Goal: Find specific page/section: Find specific page/section

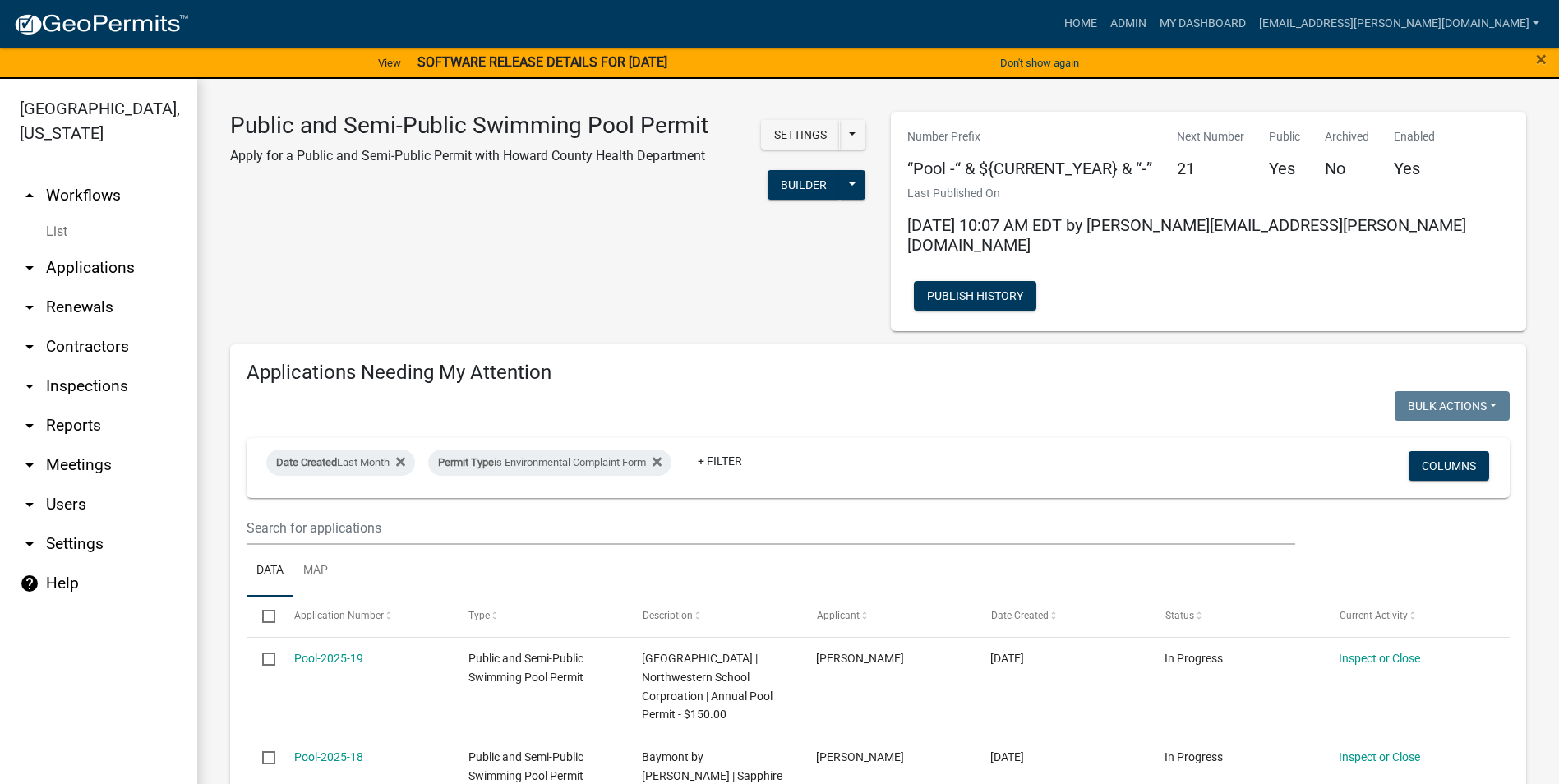
select select "3: 100"
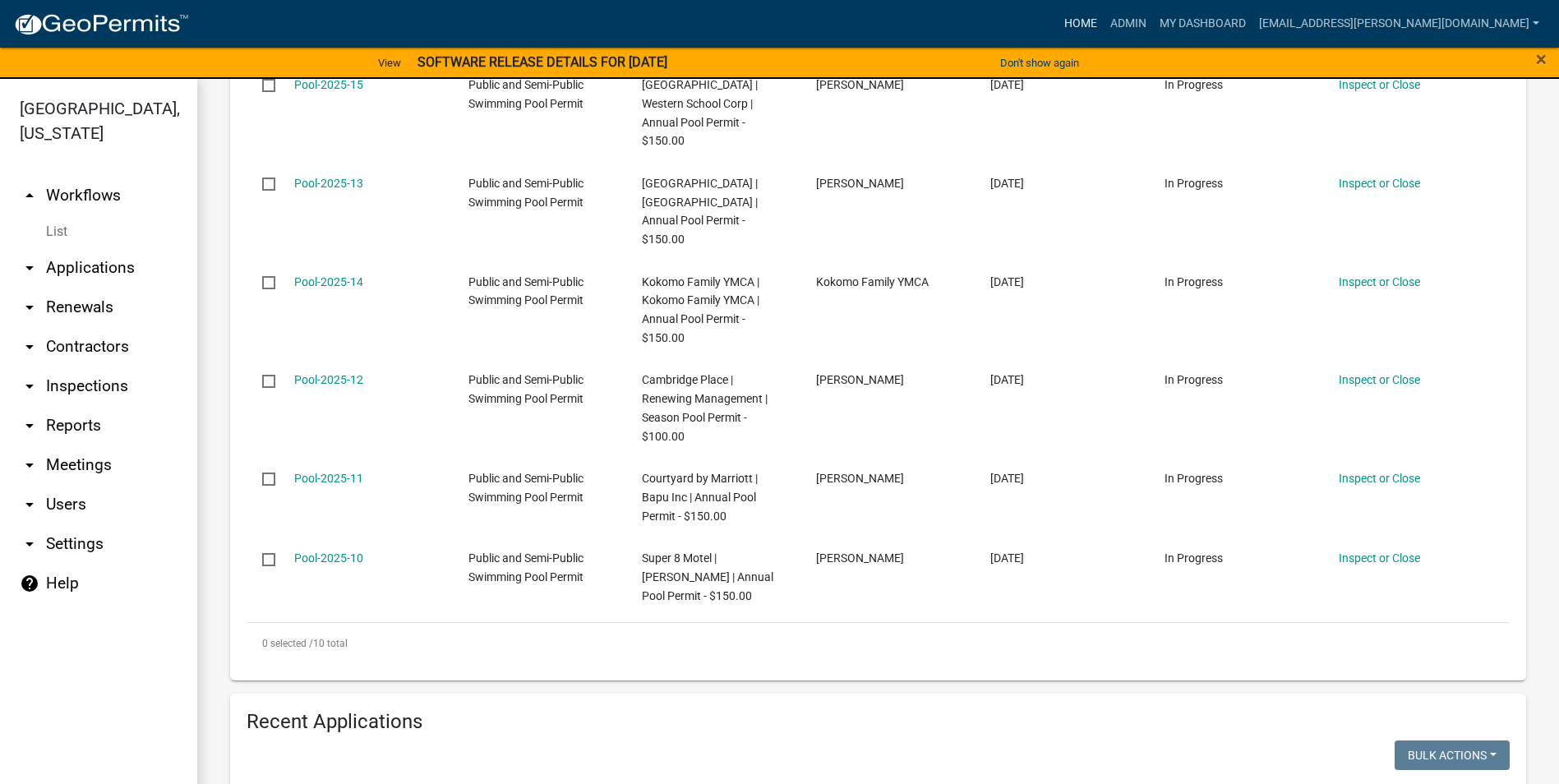
click at [1104, 23] on link "Home" at bounding box center [1081, 23] width 46 height 31
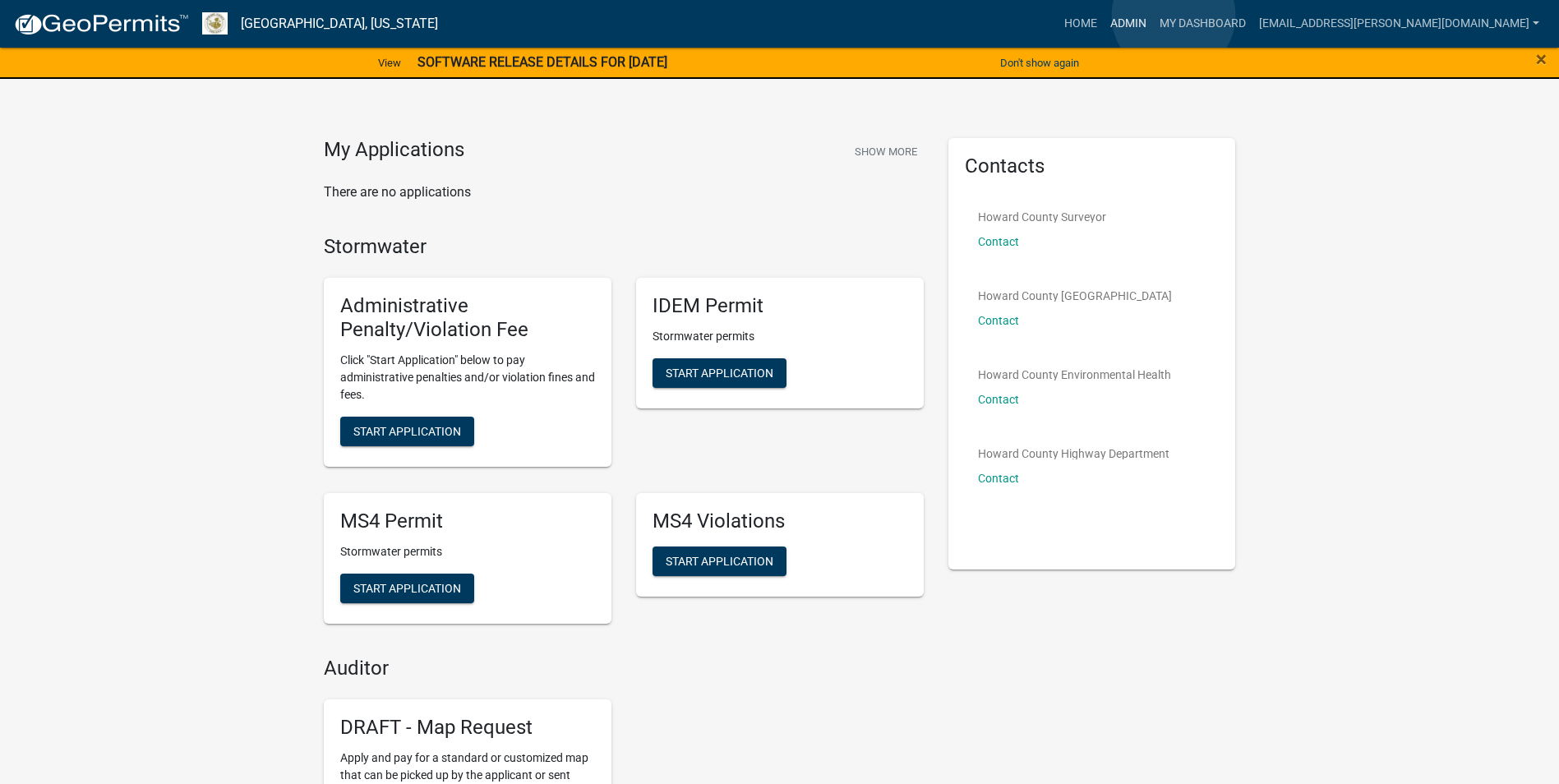
click at [1153, 16] on link "Admin" at bounding box center [1129, 23] width 50 height 31
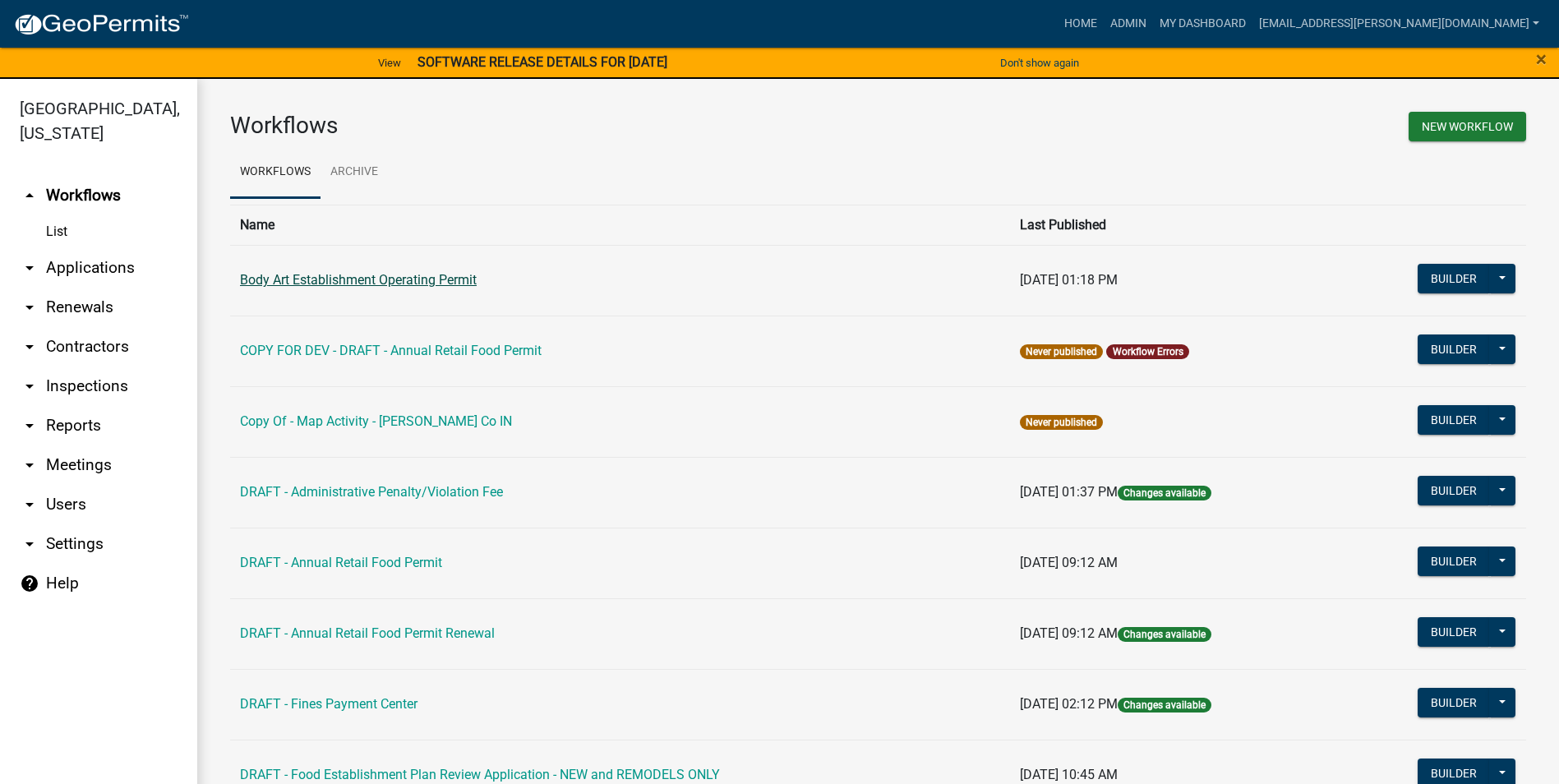
click at [350, 281] on link "Body Art Establishment Operating Permit" at bounding box center [358, 280] width 237 height 16
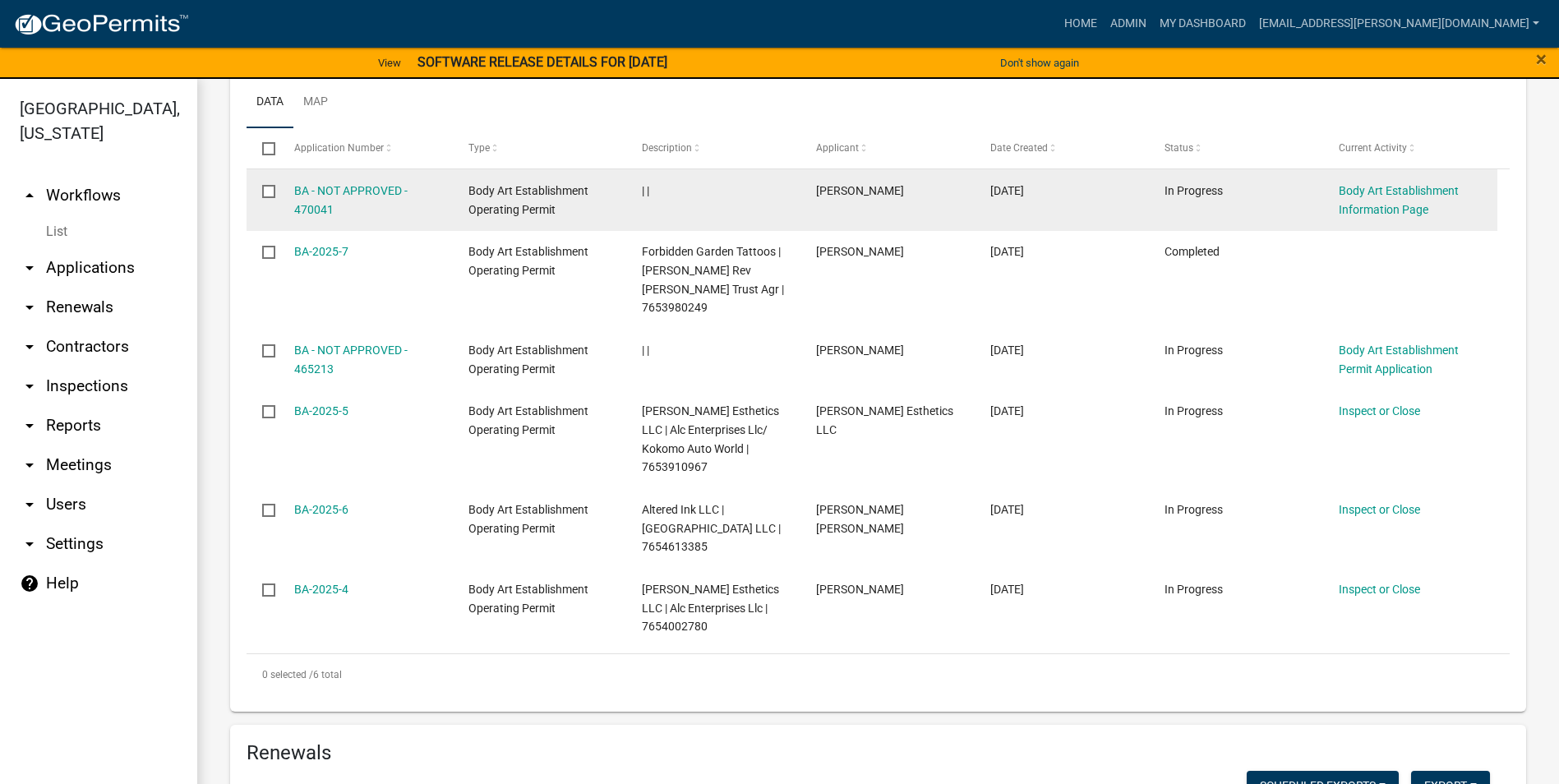
scroll to position [940, 0]
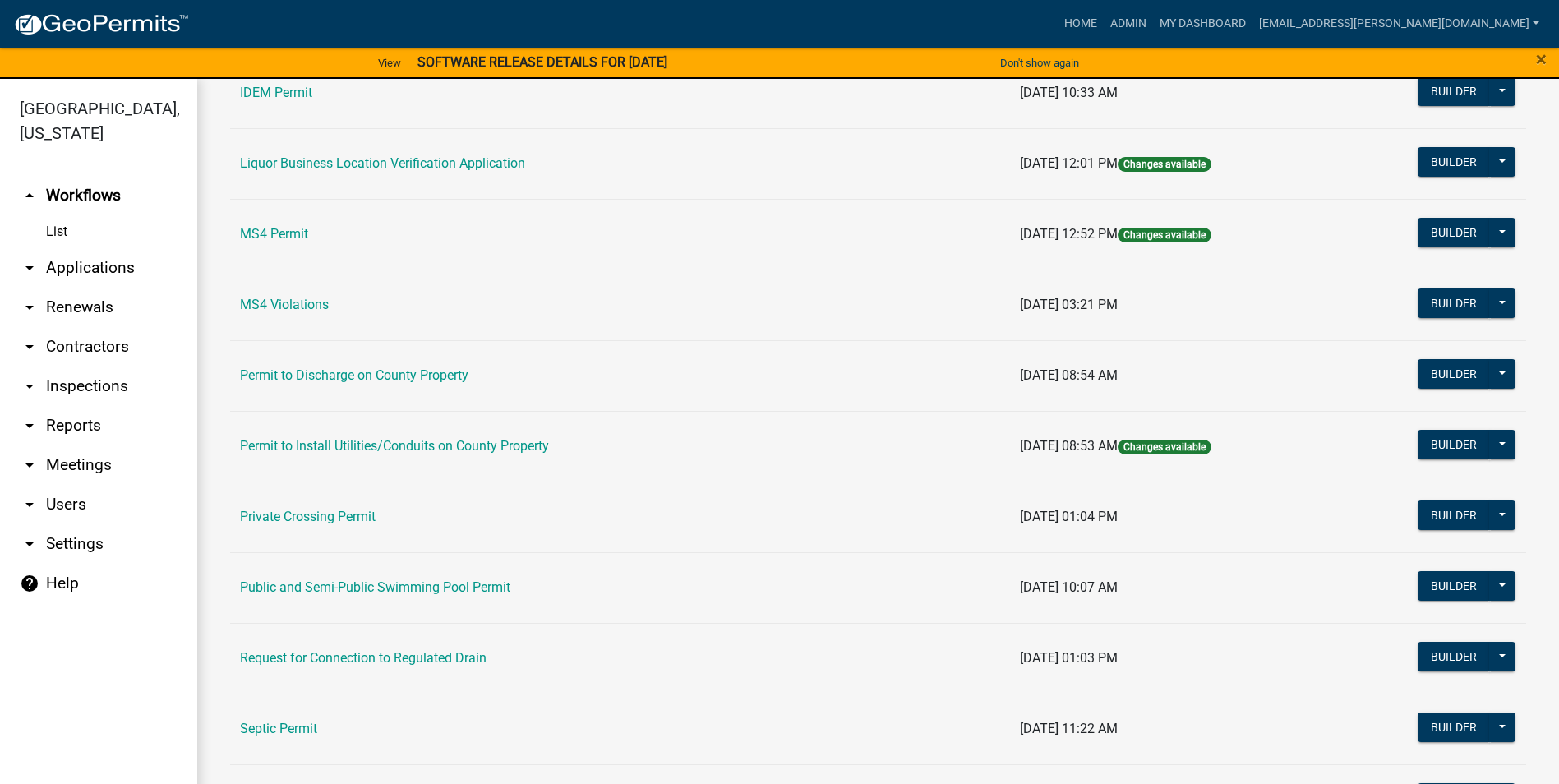
scroll to position [1395, 0]
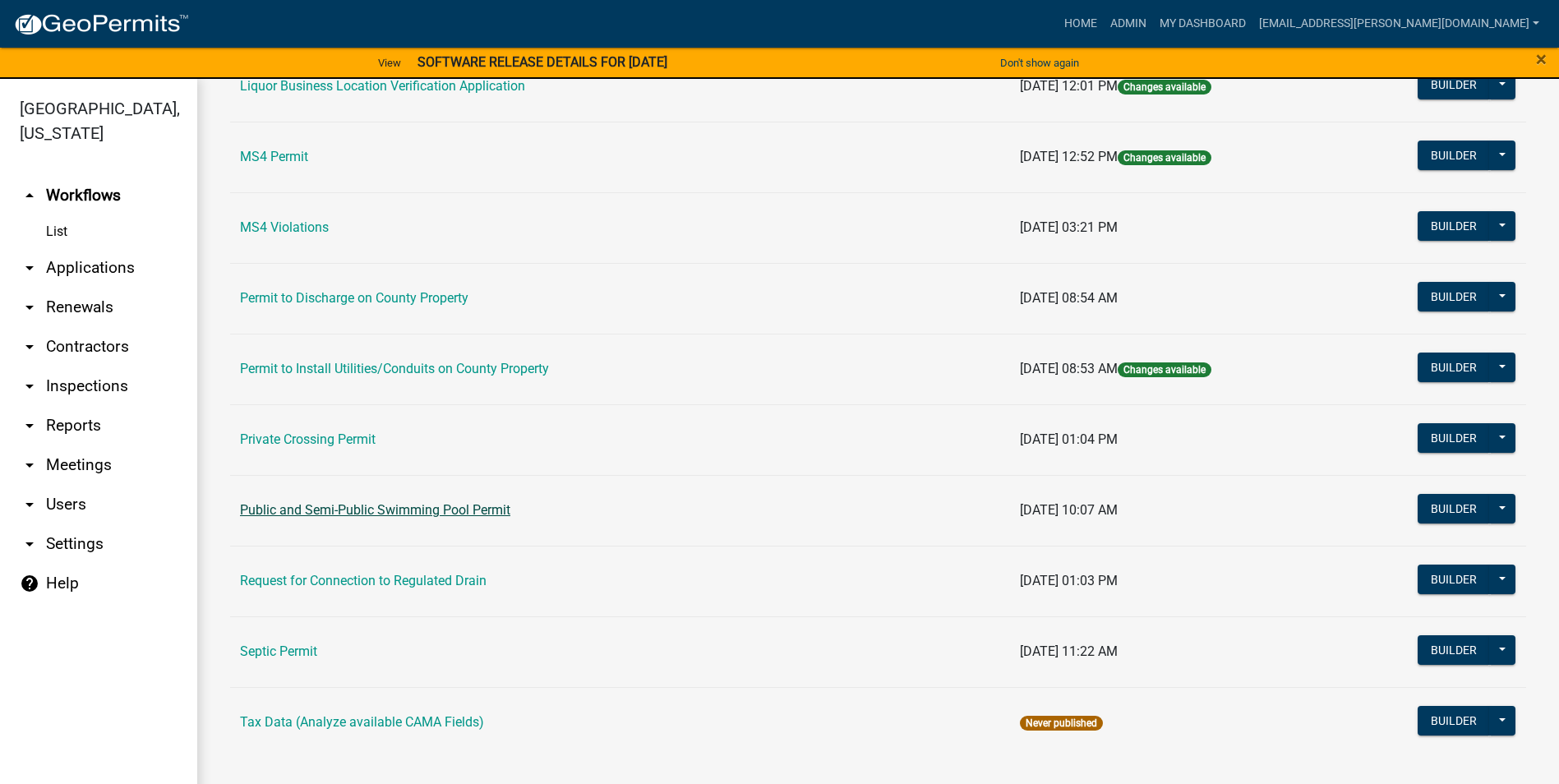
click at [474, 506] on link "Public and Semi-Public Swimming Pool Permit" at bounding box center [374, 510] width 271 height 16
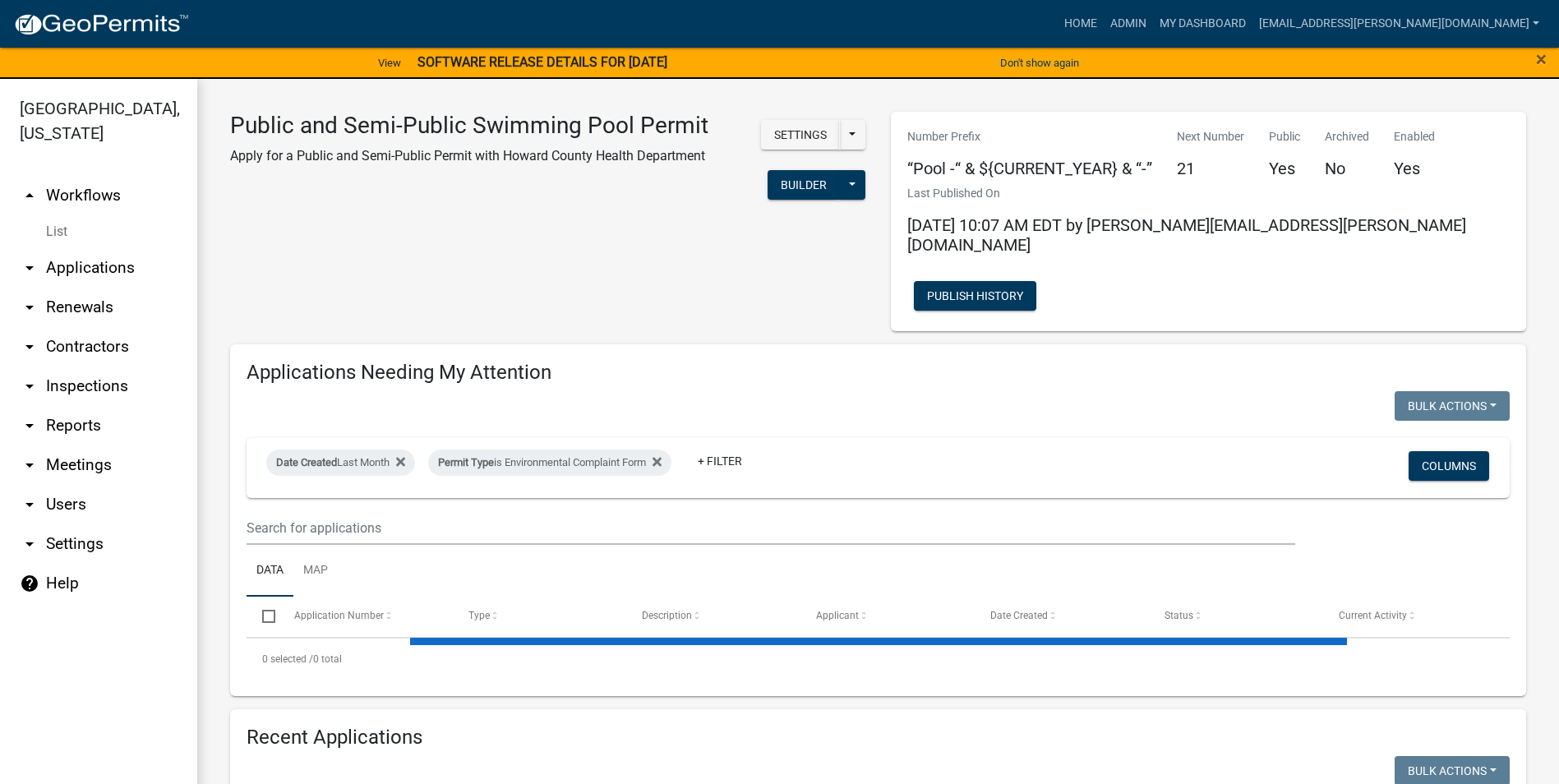
select select "3: 100"
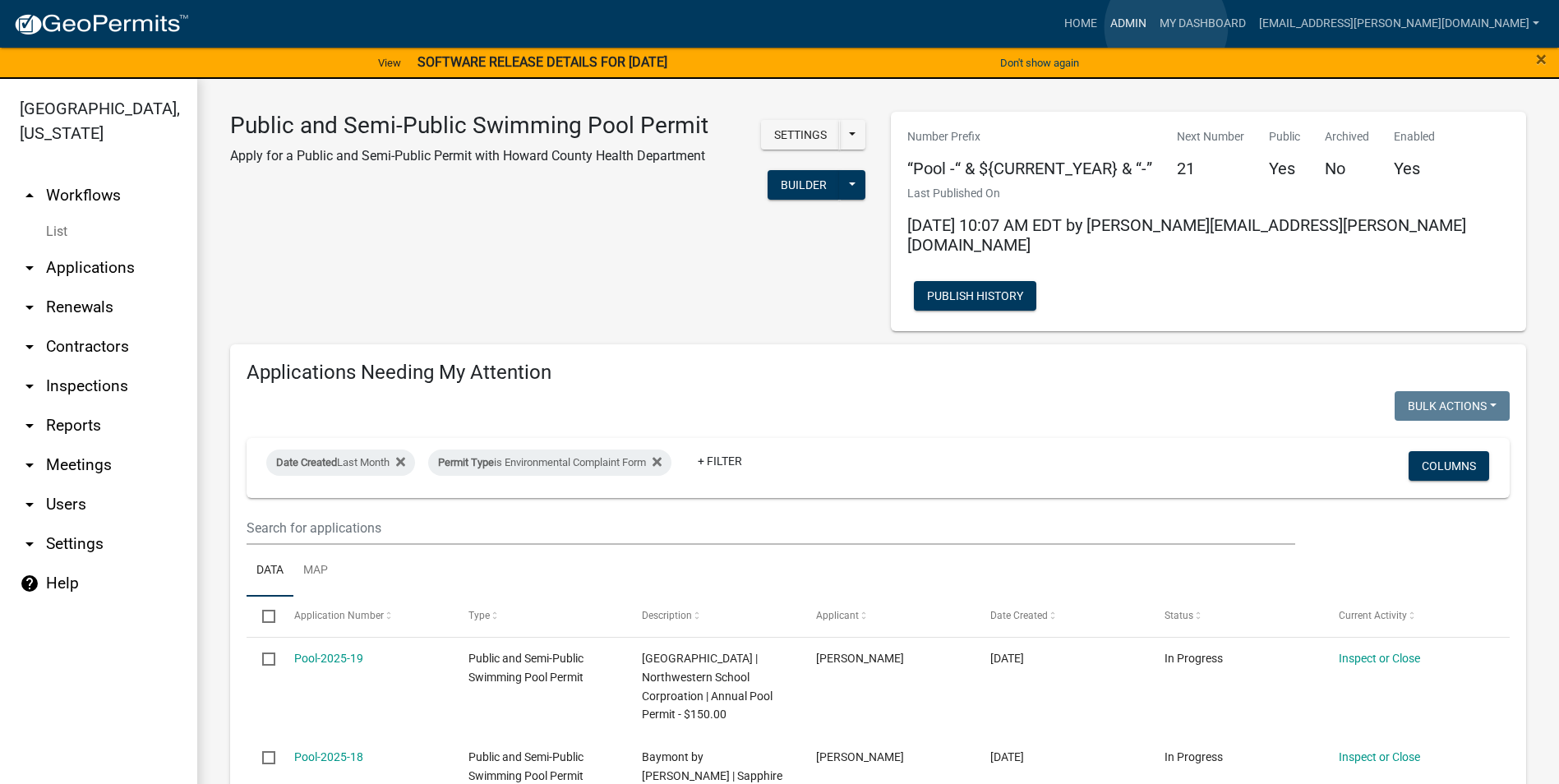
click at [1153, 27] on link "Admin" at bounding box center [1129, 23] width 50 height 31
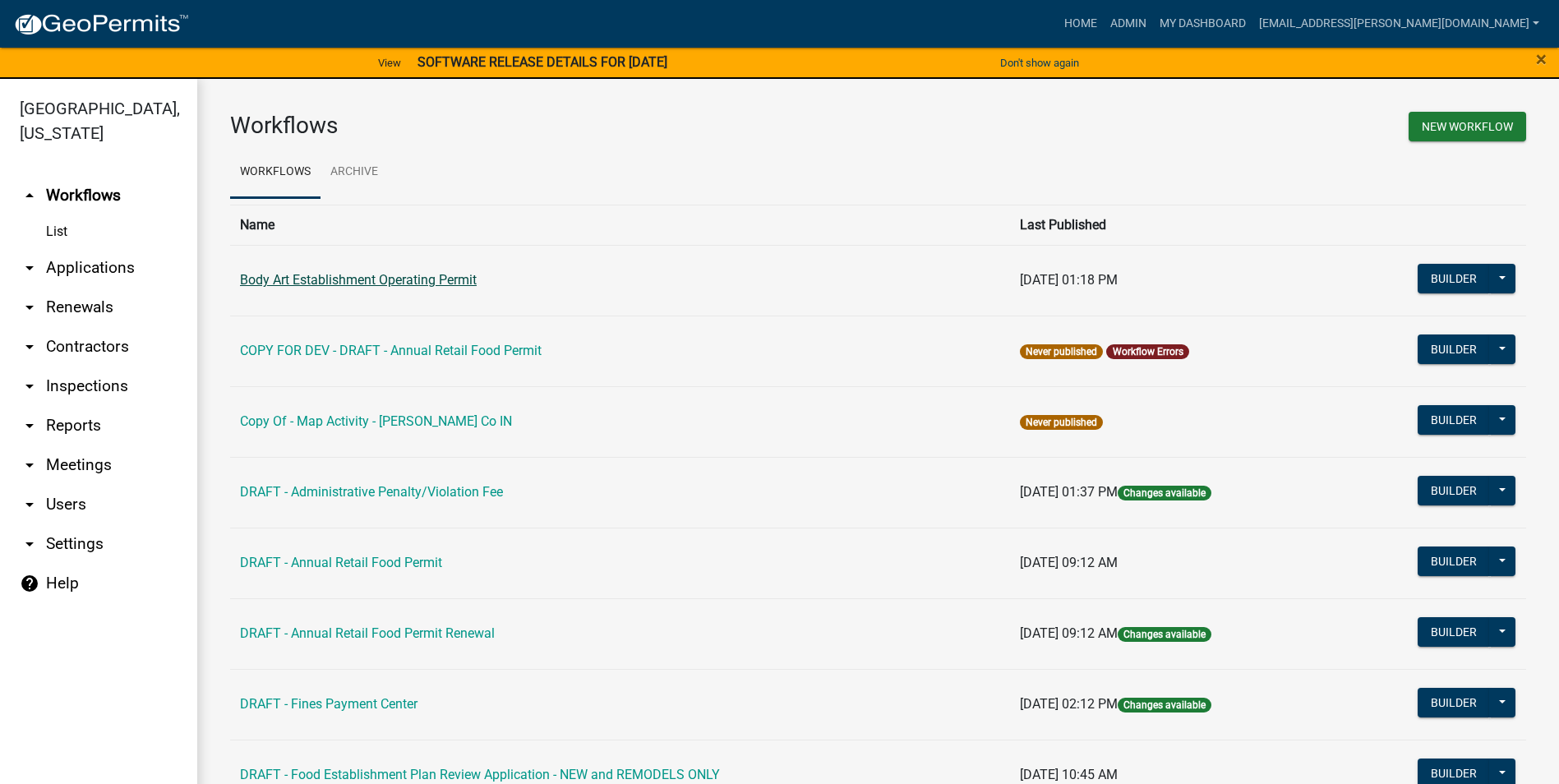
click at [426, 280] on link "Body Art Establishment Operating Permit" at bounding box center [358, 280] width 237 height 16
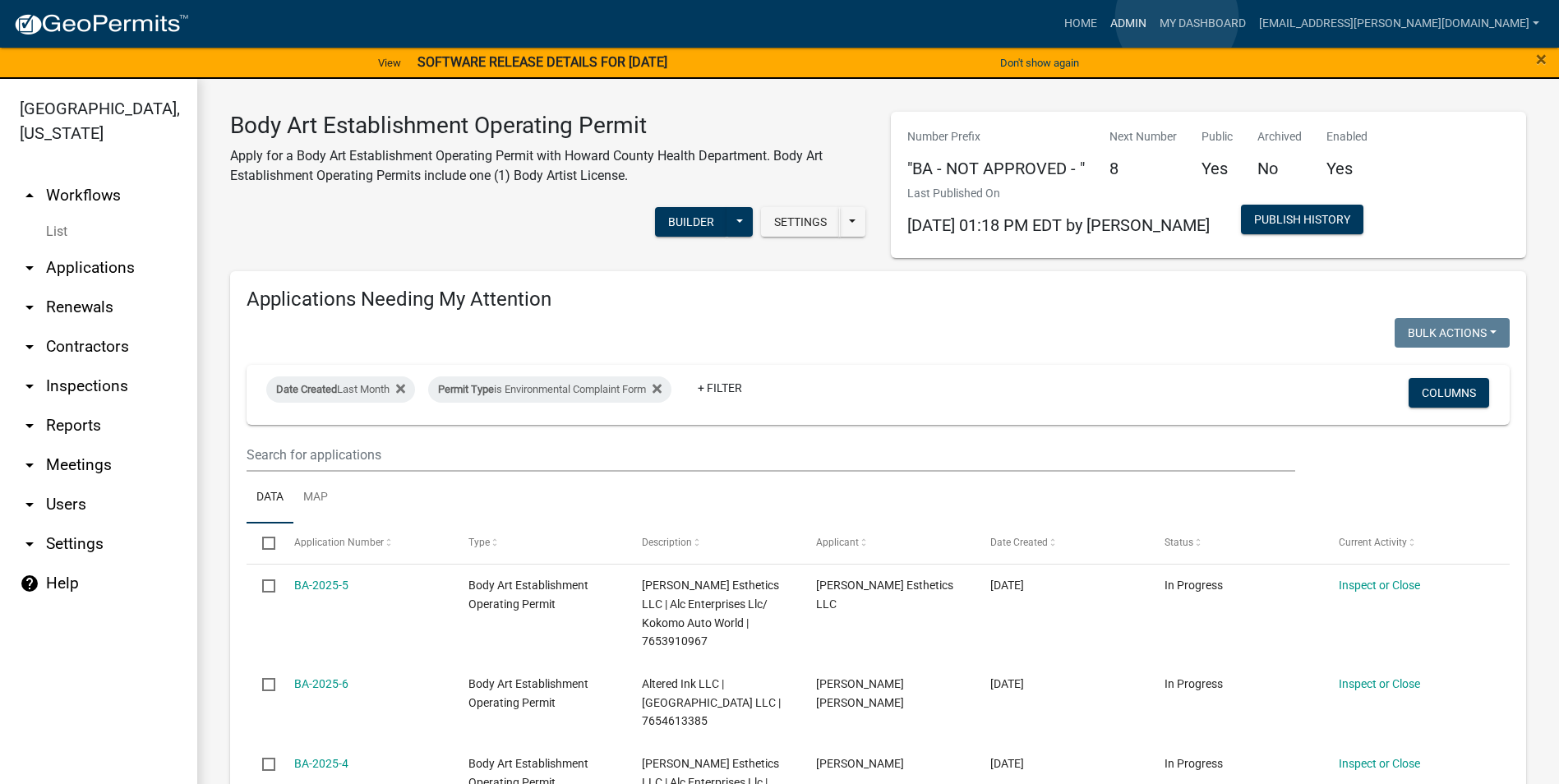
click at [1153, 18] on link "Admin" at bounding box center [1129, 23] width 50 height 31
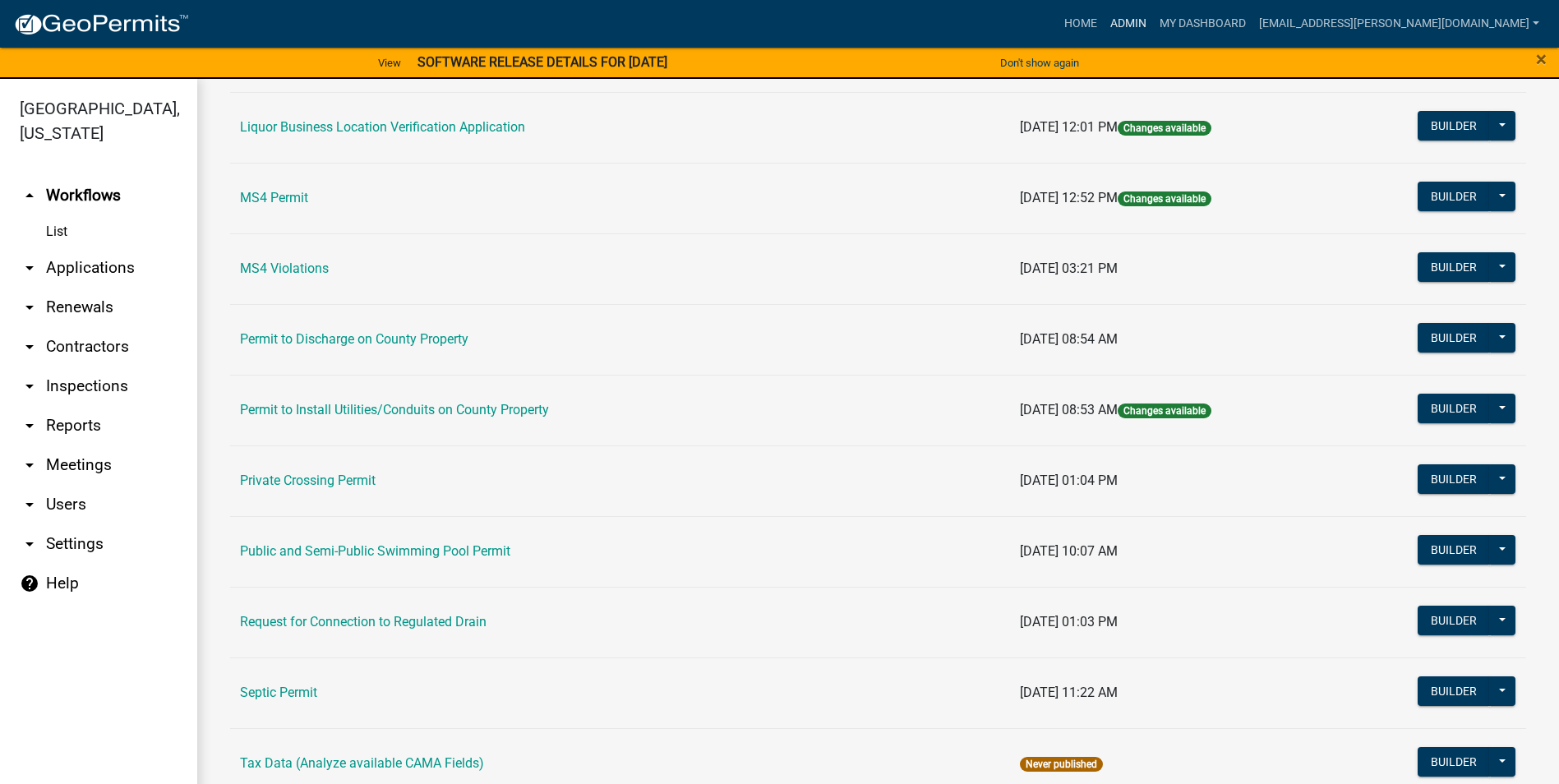
scroll to position [1395, 0]
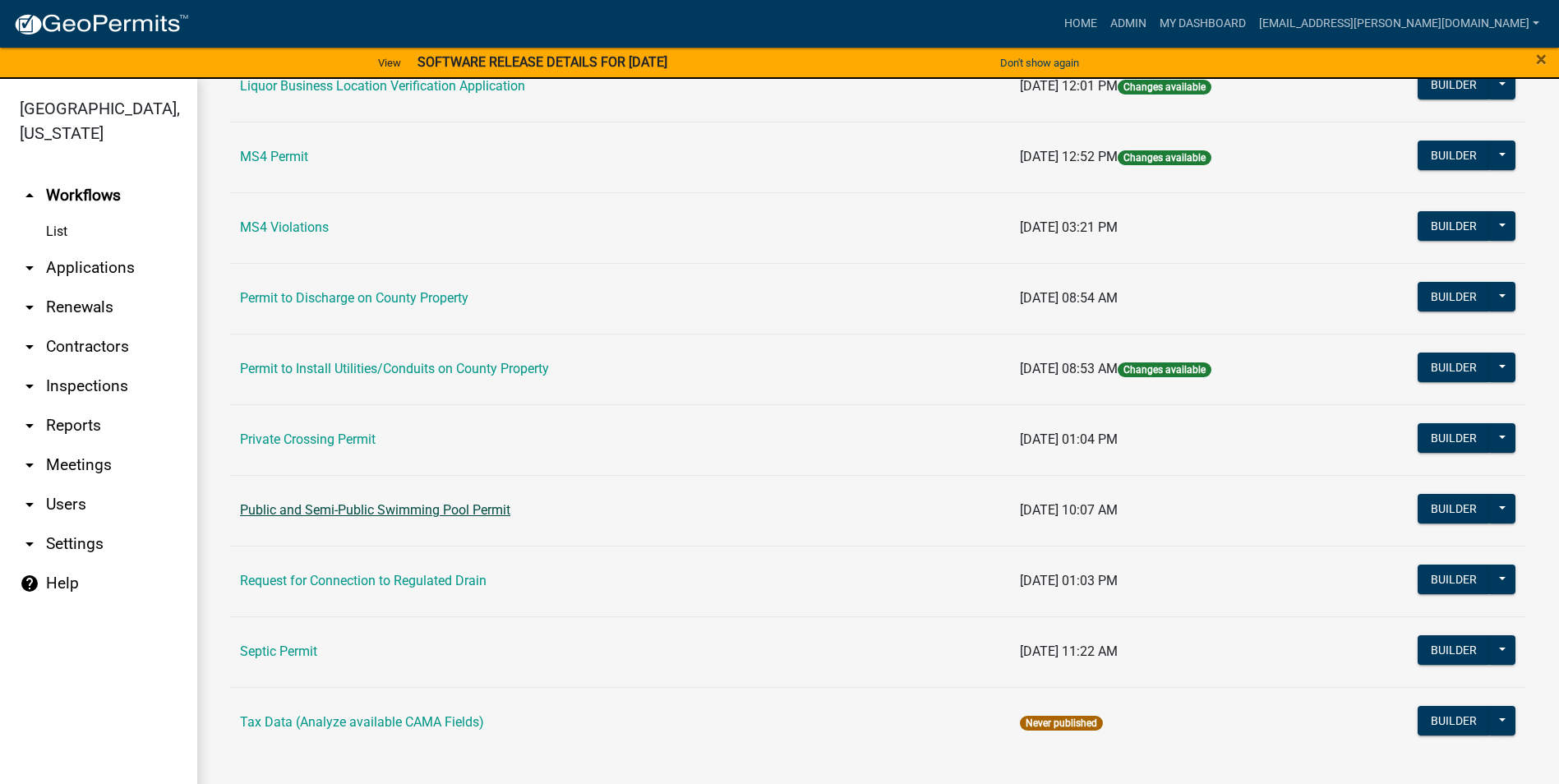
click at [459, 515] on link "Public and Semi-Public Swimming Pool Permit" at bounding box center [374, 510] width 271 height 16
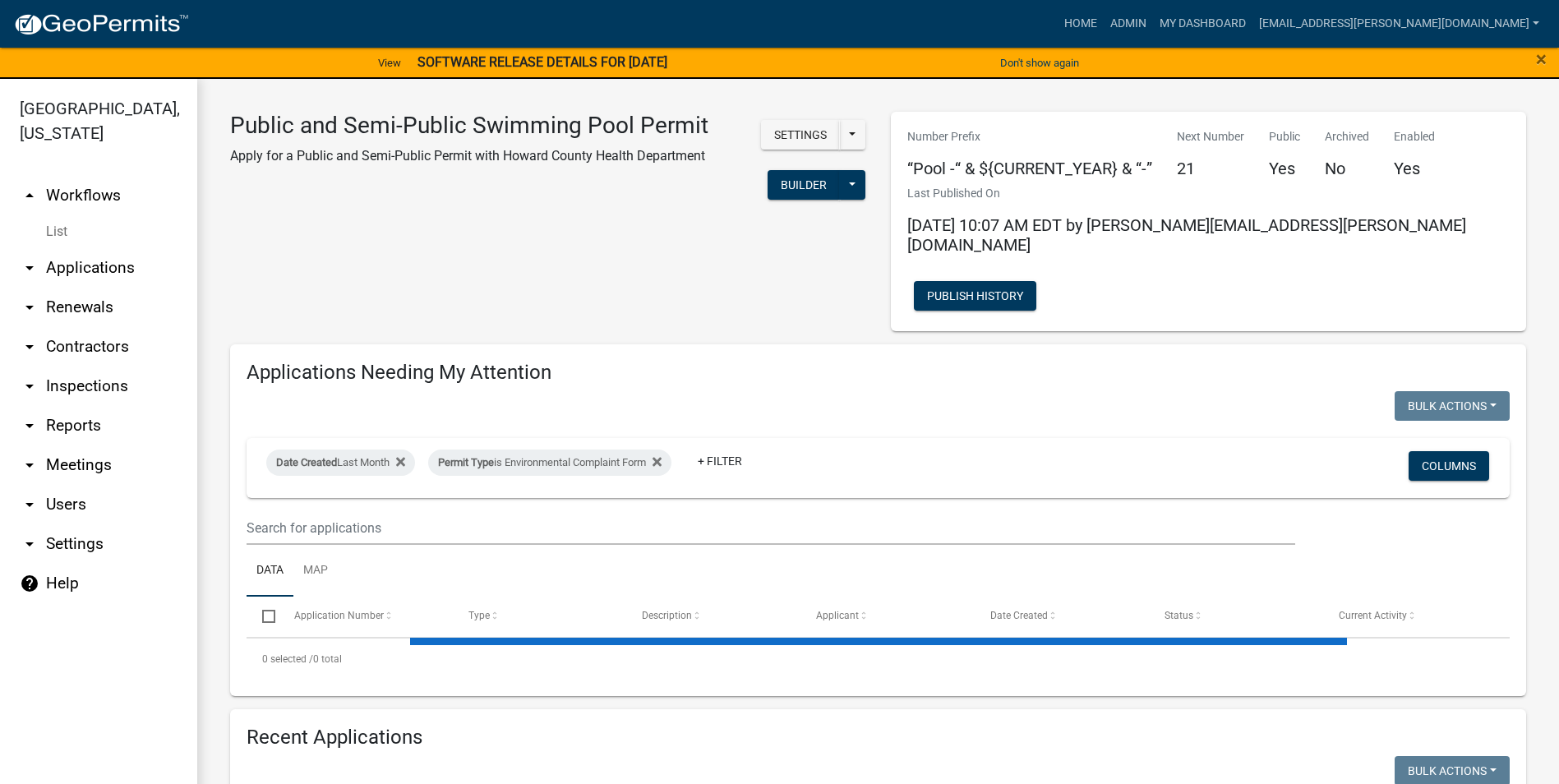
select select "3: 100"
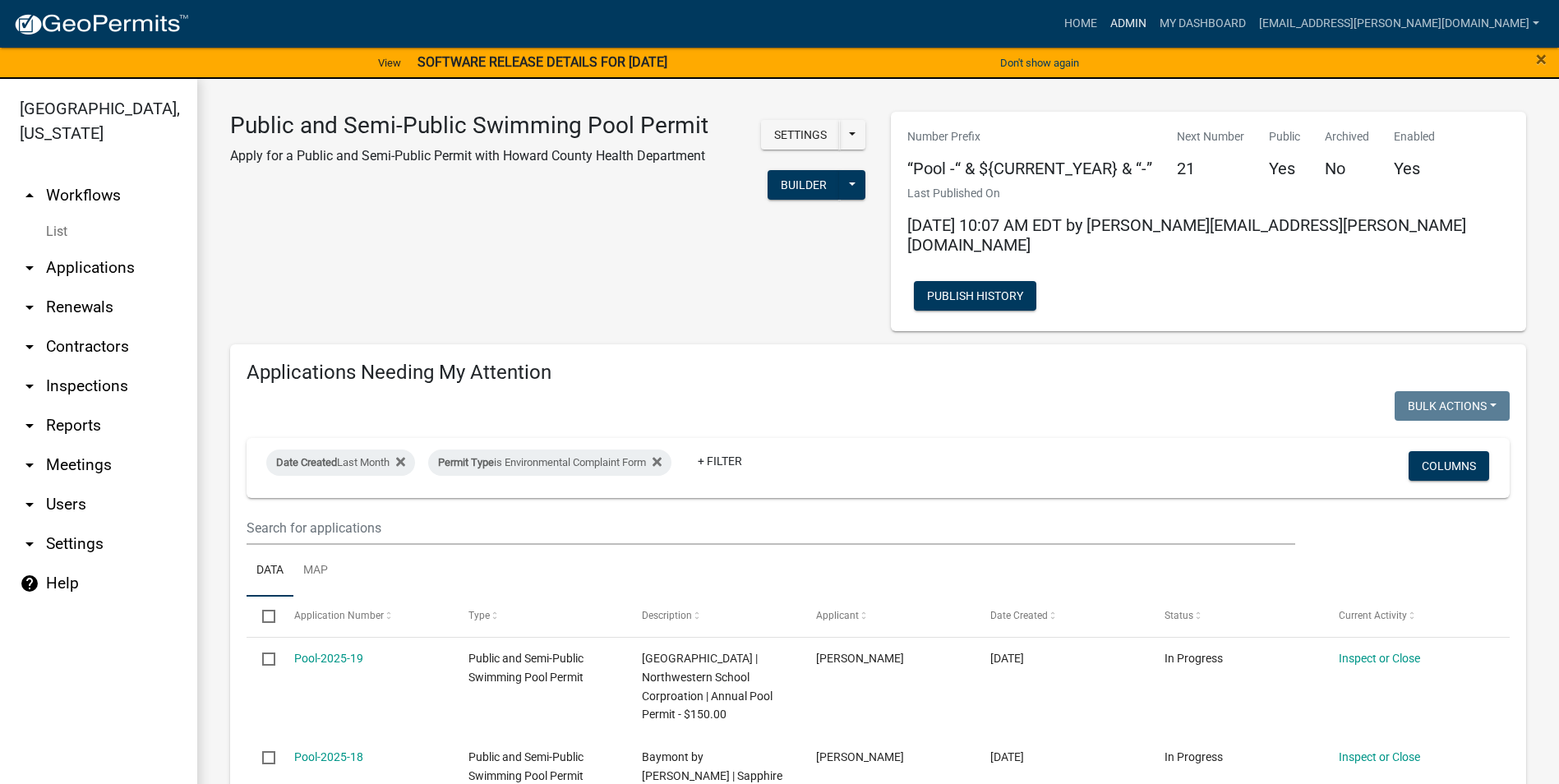
drag, startPoint x: 1184, startPoint y: 22, endPoint x: 1169, endPoint y: 23, distance: 15.0
click at [1153, 22] on link "Admin" at bounding box center [1129, 23] width 50 height 31
